Goal: Task Accomplishment & Management: Complete application form

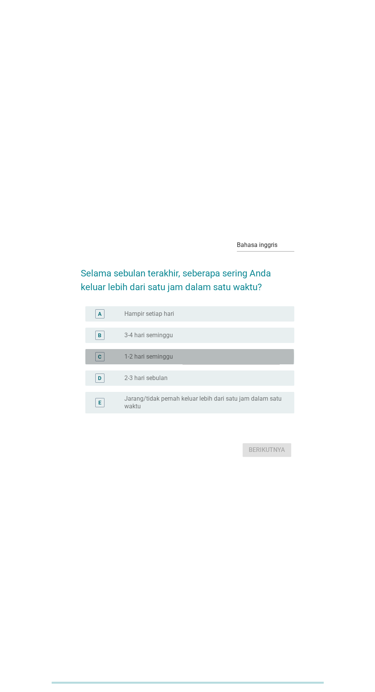
click at [226, 361] on div "tombol radio tidak dicentang 1-2 hari seminggu" at bounding box center [203, 357] width 158 height 8
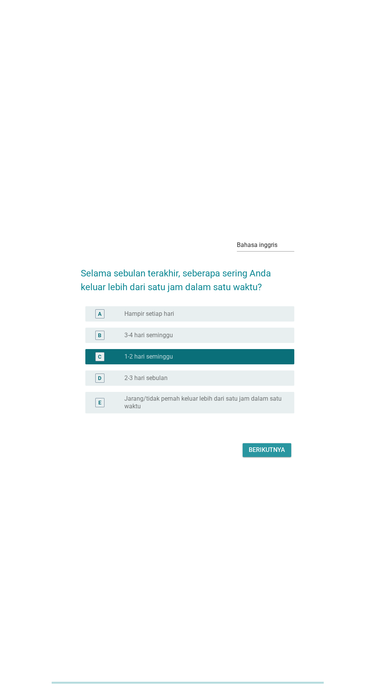
click at [276, 455] on font "Berikutnya" at bounding box center [267, 449] width 36 height 9
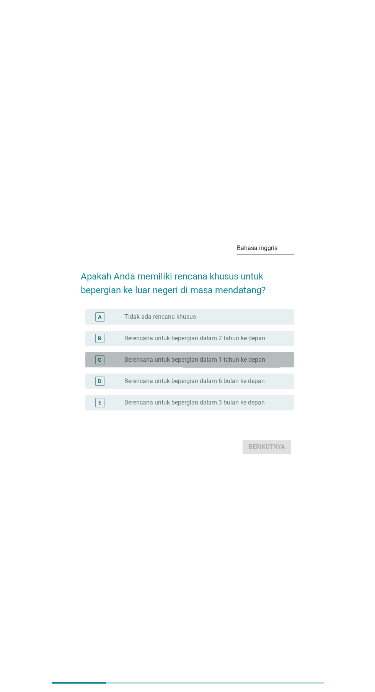
click at [277, 364] on div "tombol radio tidak dicentang Berencana untuk bepergian dalam 1 tahun ke depan" at bounding box center [203, 360] width 158 height 8
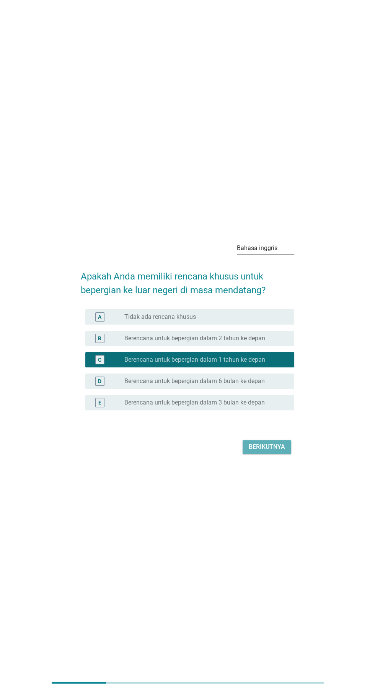
click at [269, 454] on button "Berikutnya" at bounding box center [266, 447] width 49 height 14
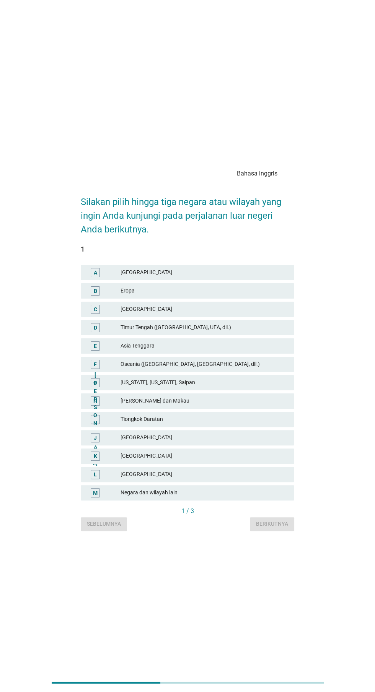
click at [276, 332] on font "Timur Tengah ([GEOGRAPHIC_DATA], UEA, dll.)" at bounding box center [203, 327] width 167 height 8
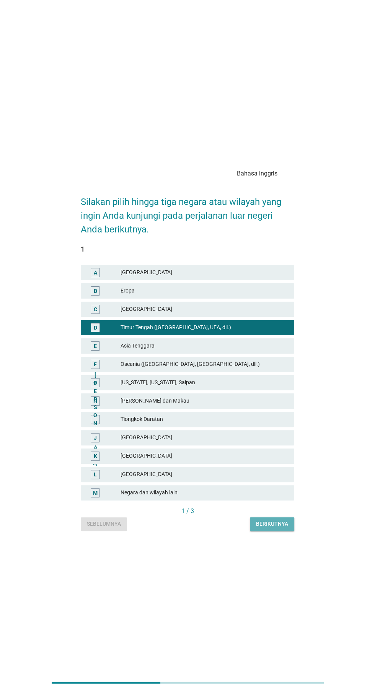
click at [270, 527] on font "Berikutnya" at bounding box center [272, 524] width 32 height 6
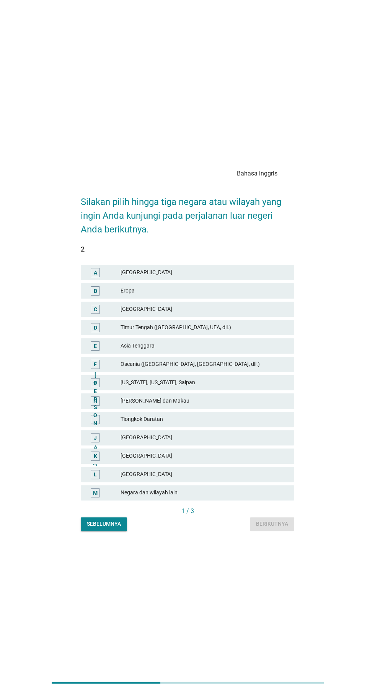
click at [219, 478] on font "[GEOGRAPHIC_DATA]" at bounding box center [203, 474] width 167 height 8
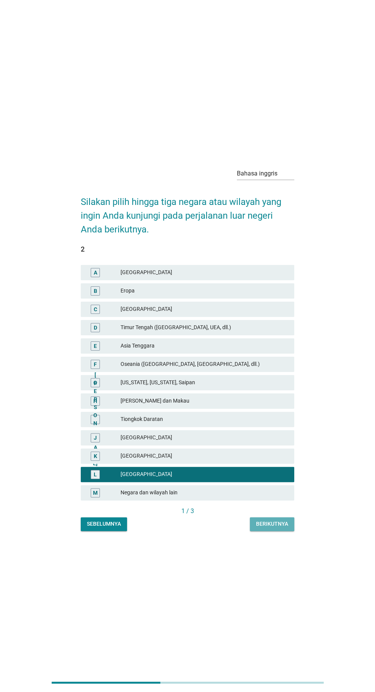
click at [270, 527] on font "Berikutnya" at bounding box center [272, 524] width 32 height 6
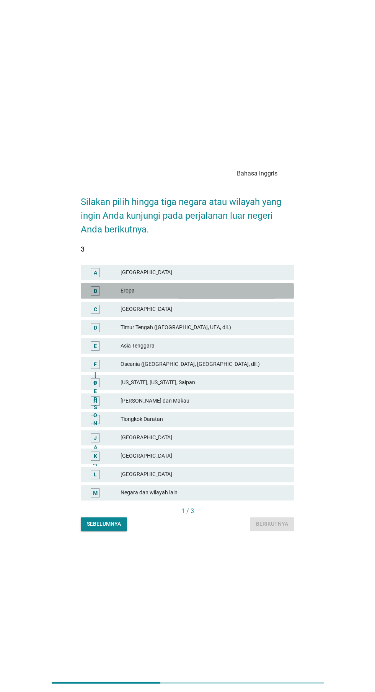
click at [271, 295] on font "Eropa" at bounding box center [203, 291] width 167 height 8
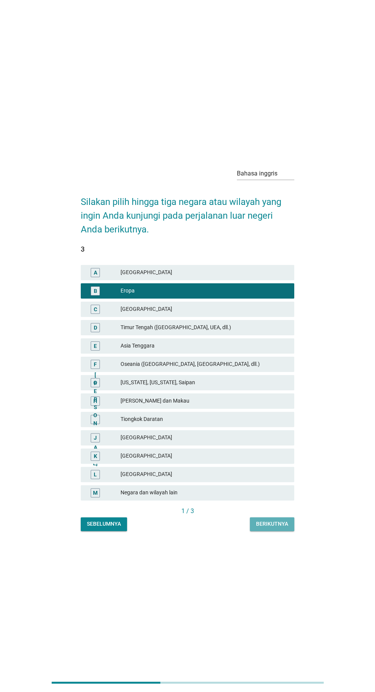
click at [280, 531] on button "Berikutnya" at bounding box center [272, 524] width 44 height 14
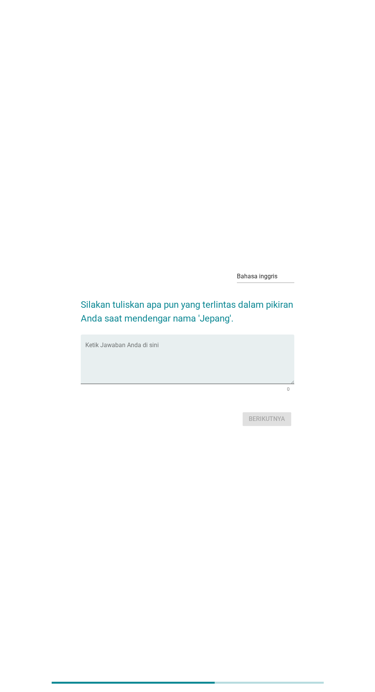
click at [250, 379] on textarea "Ketik Jawaban Anda di sini" at bounding box center [189, 364] width 208 height 40
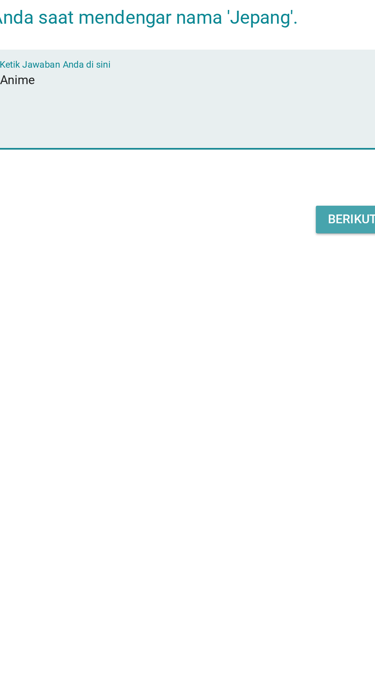
type textarea "Anime"
click at [254, 424] on font "Berikutnya" at bounding box center [267, 418] width 36 height 9
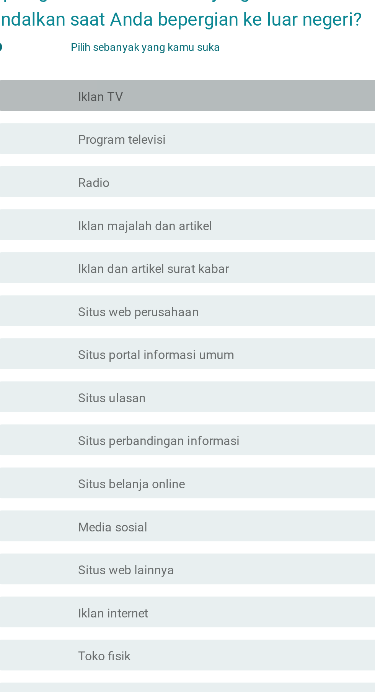
click at [184, 225] on div "garis besar kotak centang kosong Iklan TV" at bounding box center [206, 220] width 164 height 9
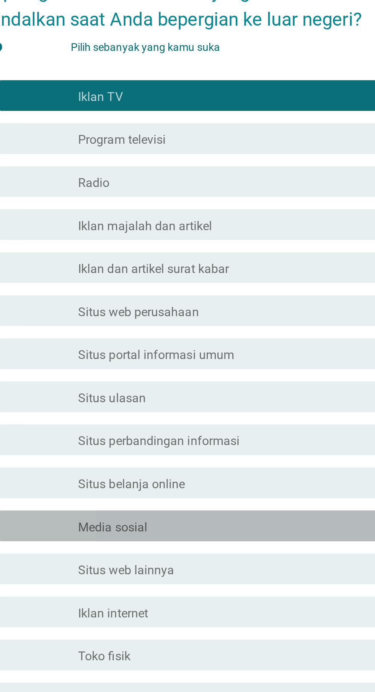
click at [206, 442] on div "memeriksa garis besar kotak centang kosong Media sosial" at bounding box center [189, 434] width 208 height 15
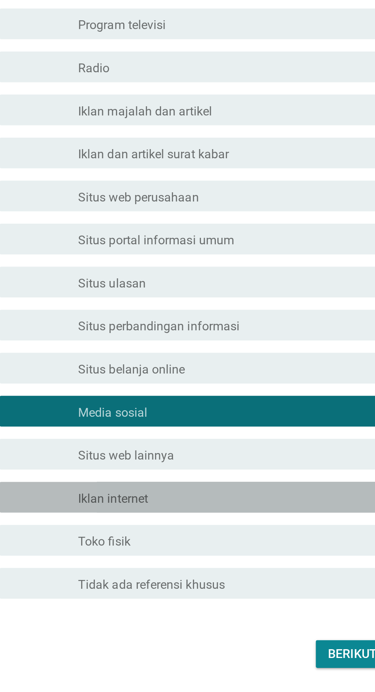
click at [222, 482] on div "garis besar kotak centang kosong Iklan internet" at bounding box center [206, 477] width 164 height 9
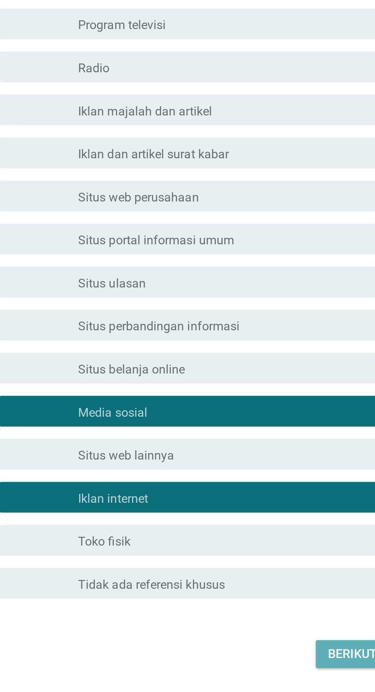
click at [258, 559] on font "Berikutnya" at bounding box center [267, 554] width 36 height 7
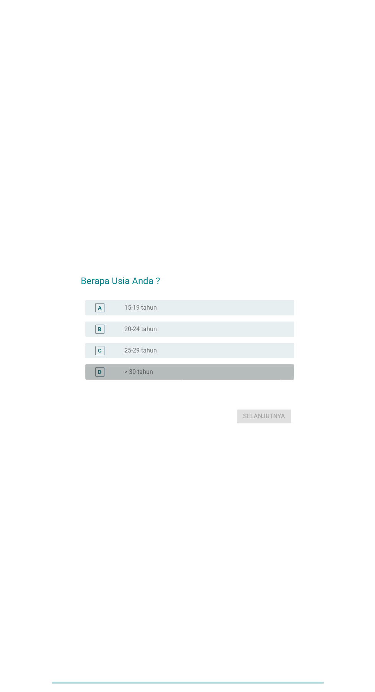
click at [210, 376] on div "tombol radio tidak dicentang > 30 tahun" at bounding box center [203, 372] width 158 height 8
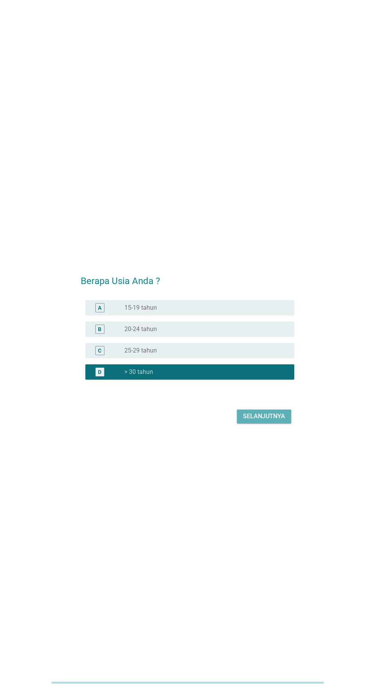
click at [271, 420] on font "Selanjutnya" at bounding box center [264, 416] width 42 height 7
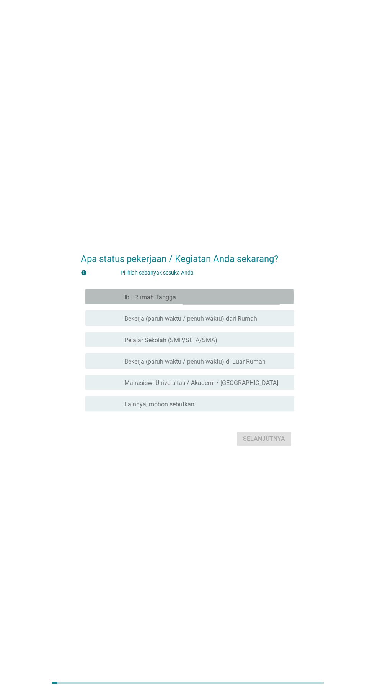
click at [262, 301] on div "garis besar kotak centang kosong Ibu Rumah Tangga" at bounding box center [206, 296] width 164 height 9
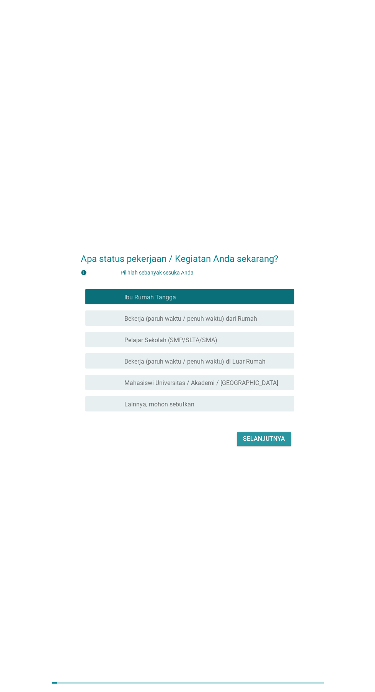
click at [280, 442] on font "Selanjutnya" at bounding box center [264, 438] width 42 height 7
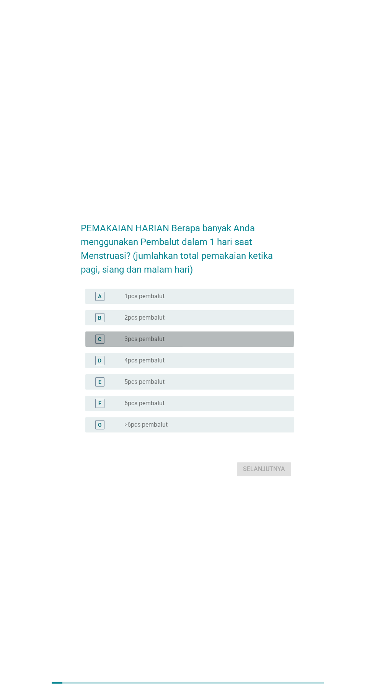
click at [253, 343] on div "tombol radio tidak dicentang 3pcs pembalut" at bounding box center [203, 339] width 158 height 8
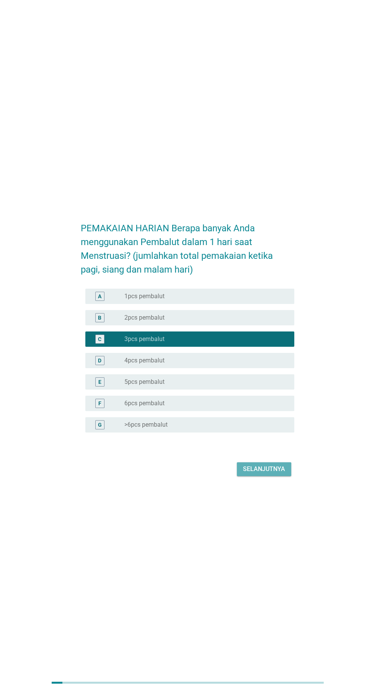
click at [272, 473] on font "Selanjutnya" at bounding box center [264, 468] width 42 height 7
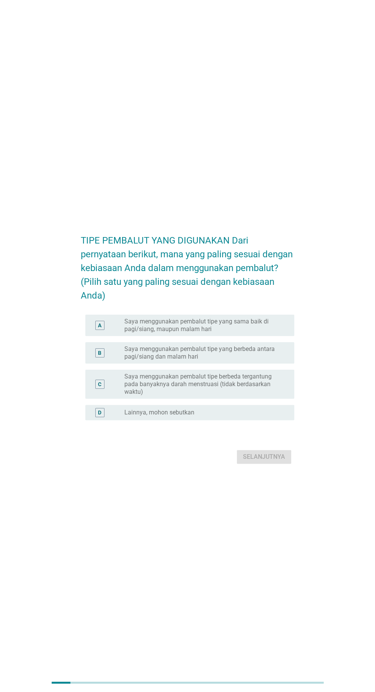
click at [275, 396] on font "Saya menggunakan pembalut tipe berbeda tergantung pada banyaknya darah menstrua…" at bounding box center [203, 384] width 158 height 23
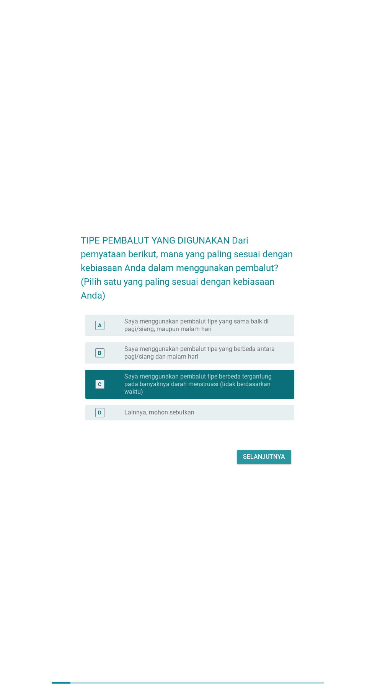
click at [278, 460] on font "Selanjutnya" at bounding box center [264, 456] width 42 height 7
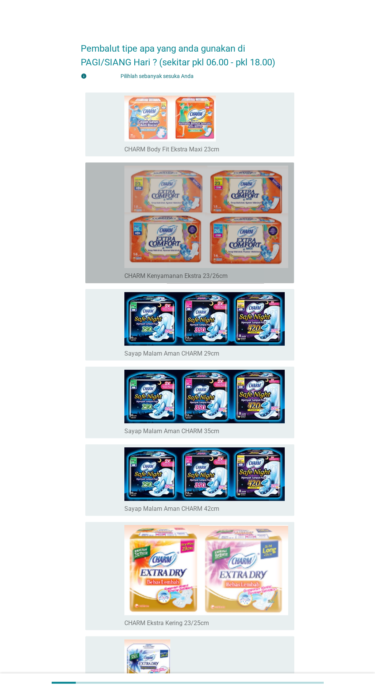
click at [249, 241] on img at bounding box center [206, 217] width 164 height 103
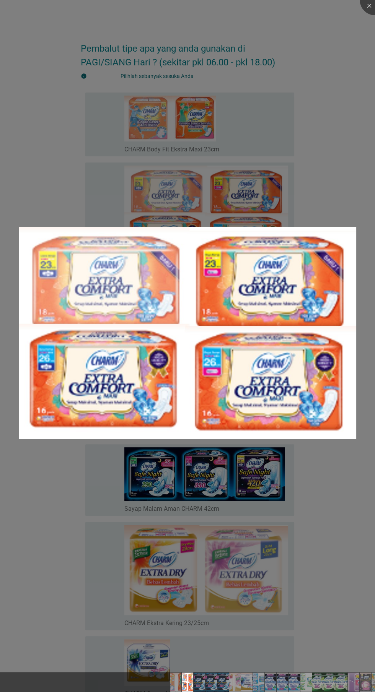
click at [279, 371] on img at bounding box center [187, 333] width 337 height 212
click at [302, 287] on img at bounding box center [187, 333] width 337 height 212
click at [282, 334] on img at bounding box center [187, 333] width 337 height 212
click at [254, 541] on div at bounding box center [187, 346] width 375 height 692
click at [224, 530] on div at bounding box center [187, 346] width 375 height 692
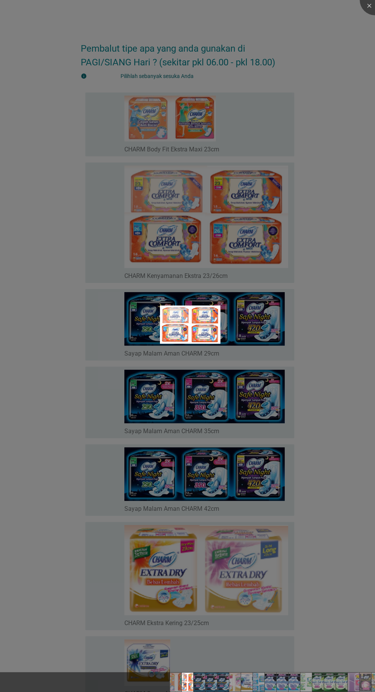
click at [201, 358] on div at bounding box center [187, 346] width 375 height 692
click at [188, 327] on img at bounding box center [190, 325] width 60 height 38
click at [245, 224] on div at bounding box center [187, 346] width 375 height 692
click at [216, 430] on div at bounding box center [187, 346] width 375 height 692
click at [218, 535] on div at bounding box center [187, 346] width 375 height 692
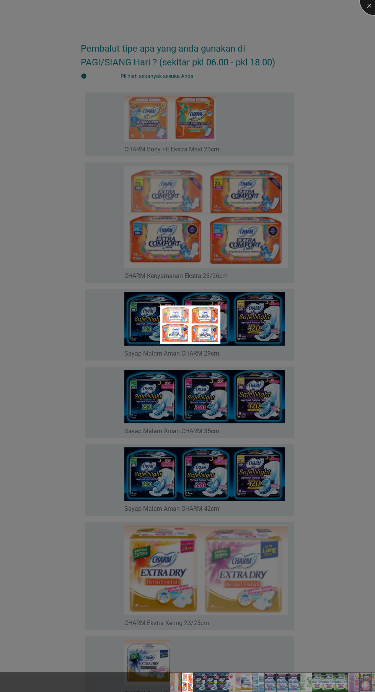
click at [369, 6] on div at bounding box center [374, 0] width 31 height 31
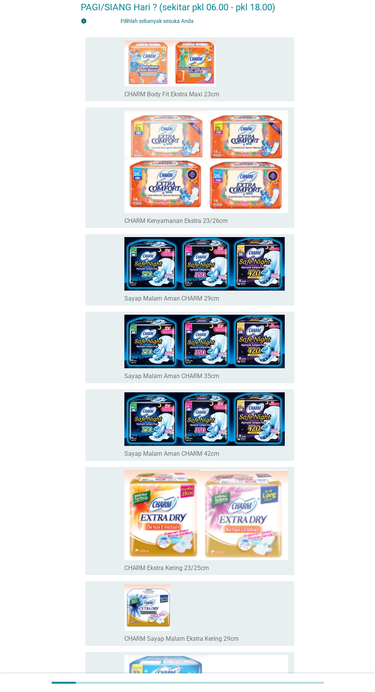
scroll to position [143, 0]
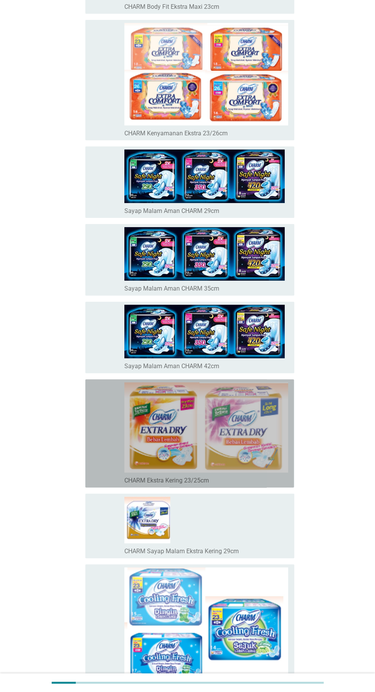
click at [203, 446] on img at bounding box center [206, 427] width 164 height 90
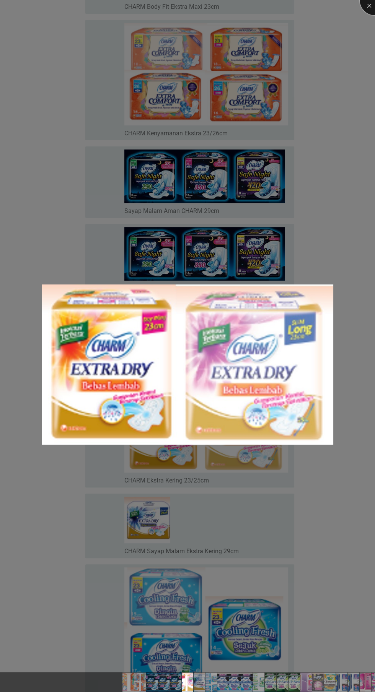
click at [367, 8] on div at bounding box center [374, 0] width 31 height 31
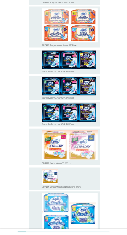
scroll to position [0, 0]
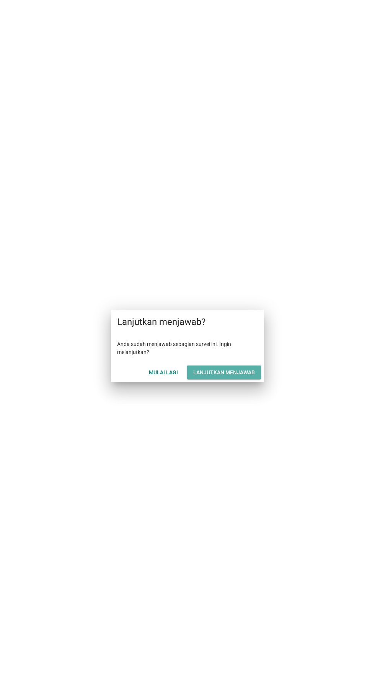
click at [243, 374] on font "Lanjutkan menjawab" at bounding box center [224, 372] width 62 height 6
